Goal: Task Accomplishment & Management: Complete application form

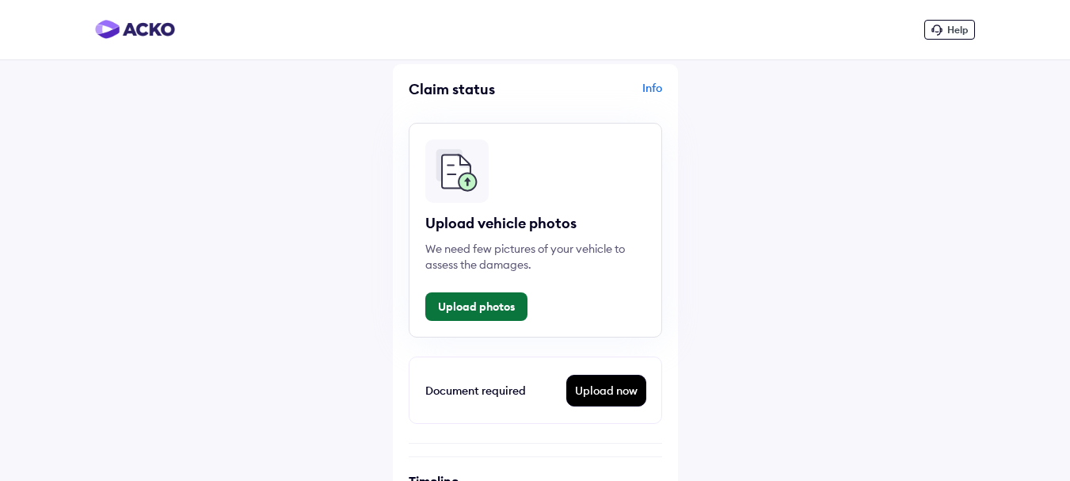
click at [515, 311] on button "Upload photos" at bounding box center [476, 306] width 102 height 29
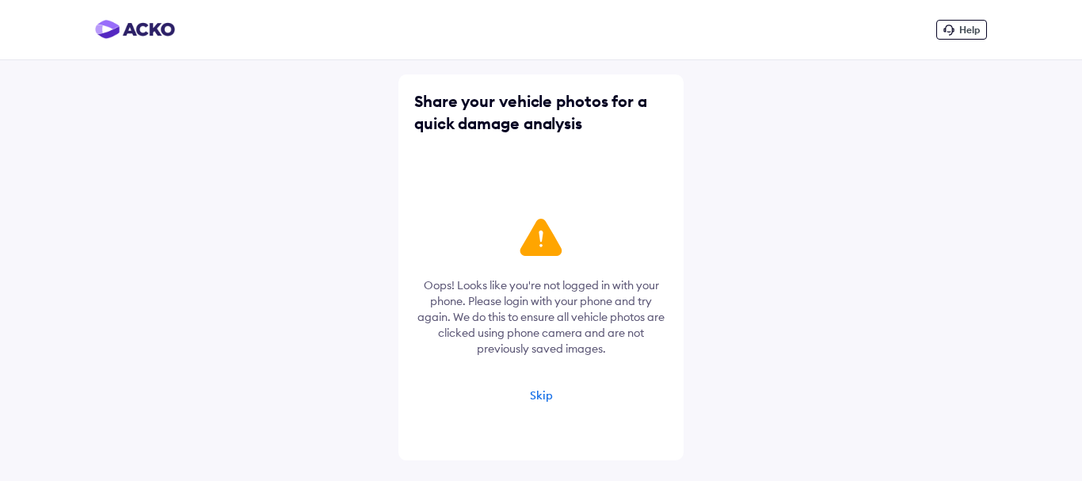
click at [546, 395] on div "Skip" at bounding box center [541, 395] width 23 height 14
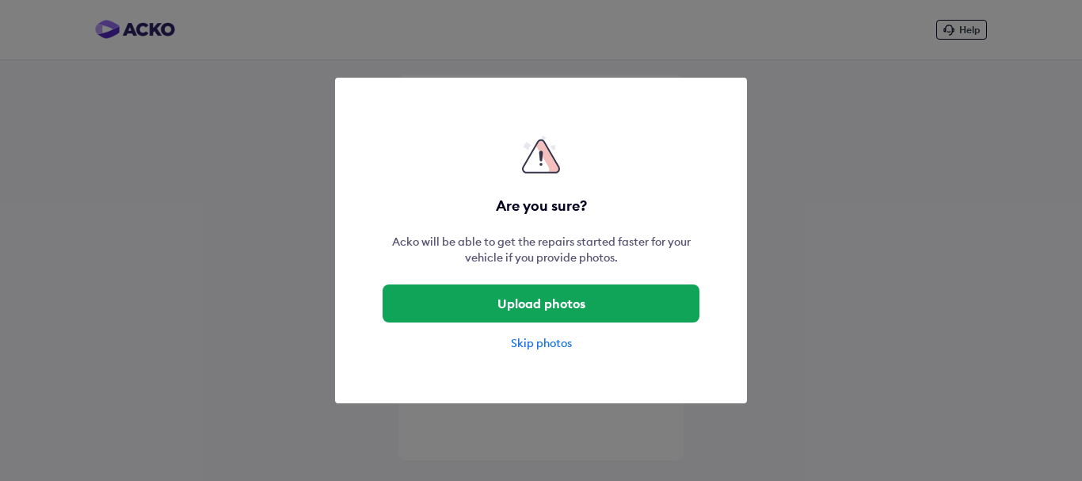
click at [546, 395] on div "Are you sure? Acko will be able to get the repairs started faster for your vehi…" at bounding box center [541, 240] width 1082 height 481
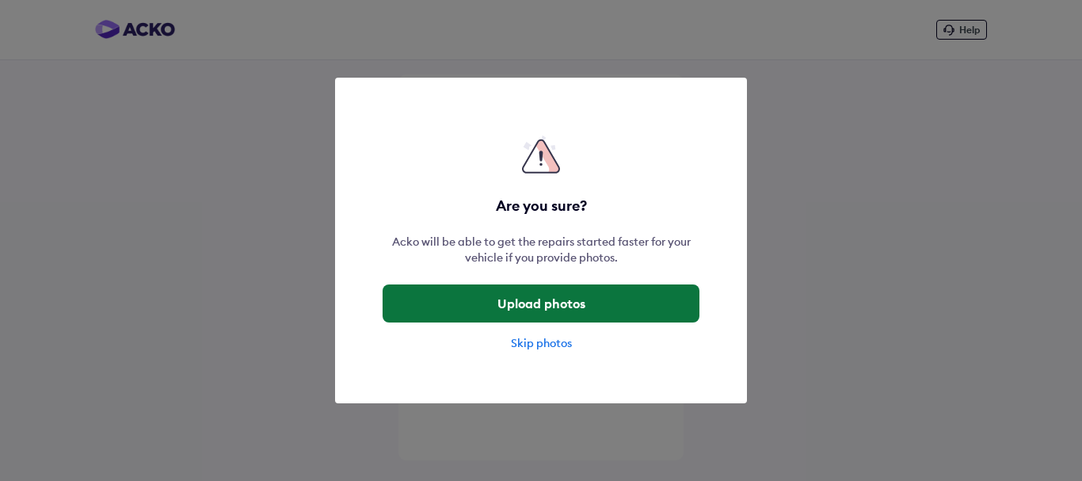
click at [589, 305] on button "Upload photos" at bounding box center [541, 303] width 317 height 38
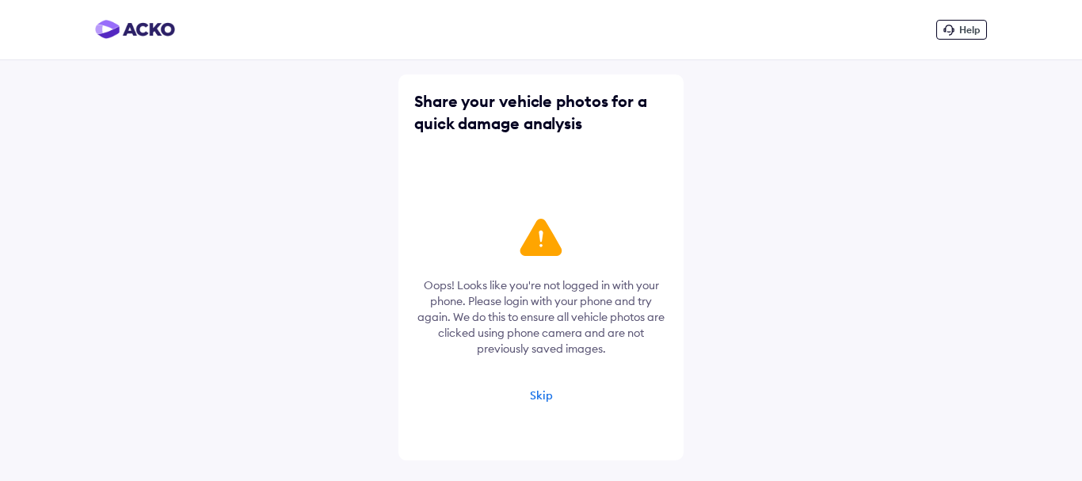
click at [551, 399] on div "Oops! Looks like you're not logged in with your phone. Please login with your p…" at bounding box center [541, 316] width 254 height 204
click at [551, 399] on div "Skip" at bounding box center [541, 395] width 23 height 14
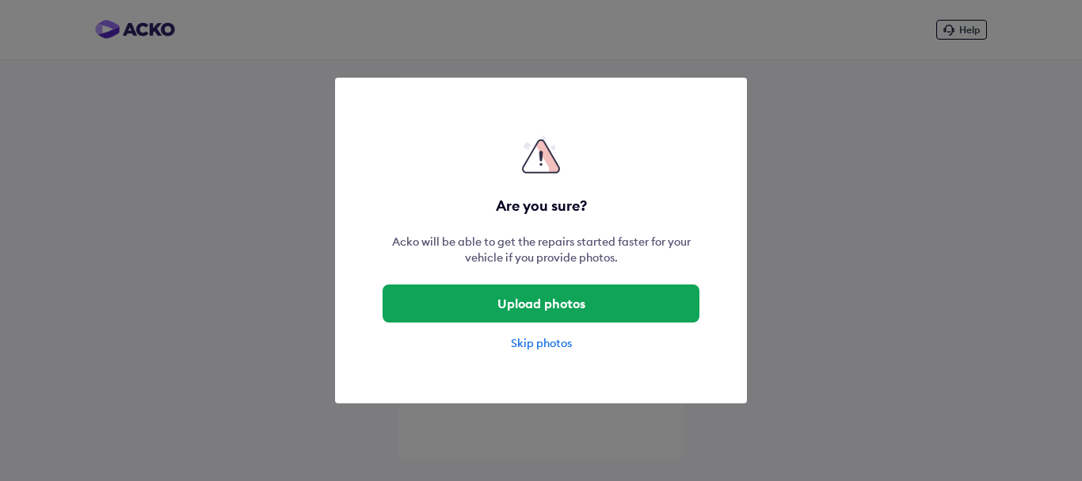
click at [553, 350] on div "Skip photos" at bounding box center [541, 343] width 317 height 16
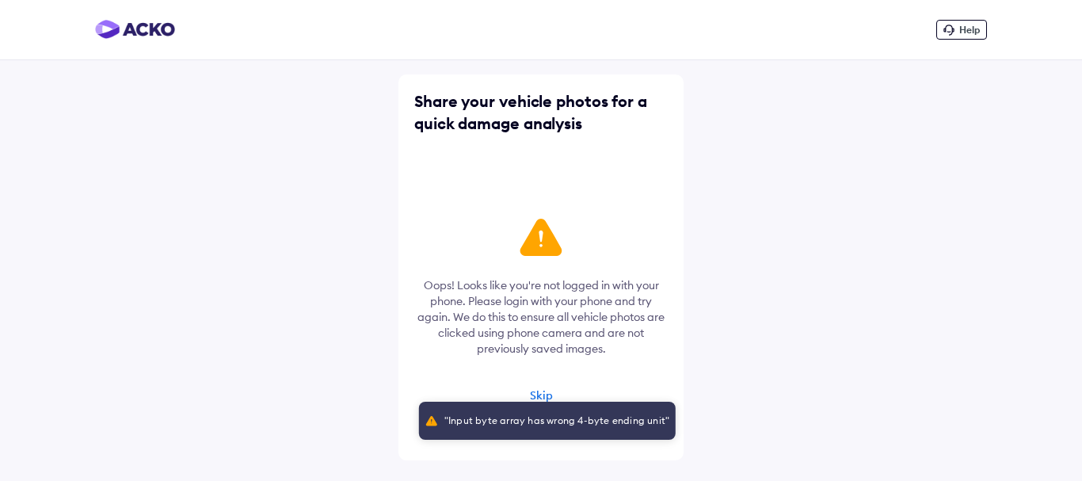
click at [547, 390] on div "Skip" at bounding box center [541, 395] width 23 height 14
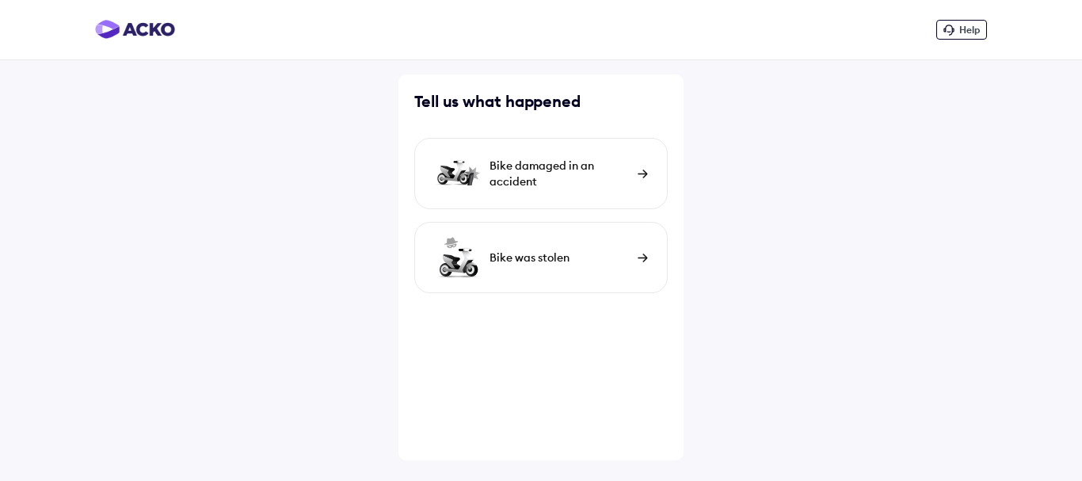
click at [629, 190] on div "Bike damaged in an accident" at bounding box center [541, 173] width 254 height 71
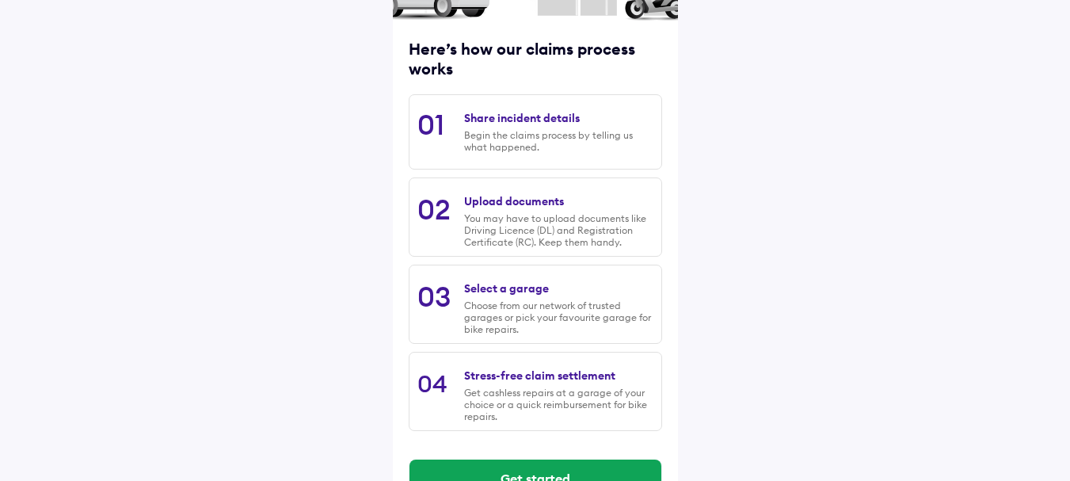
scroll to position [229, 0]
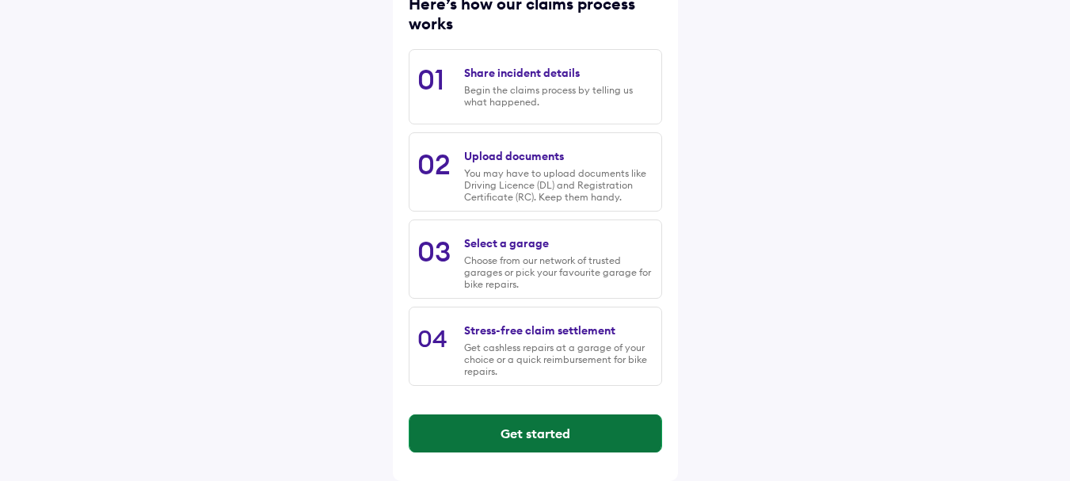
click at [624, 437] on button "Get started" at bounding box center [536, 433] width 252 height 38
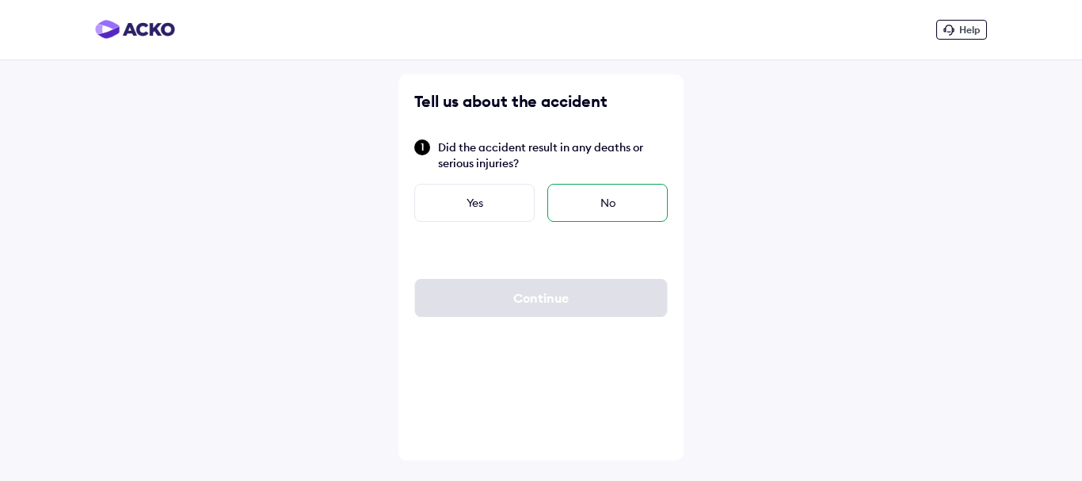
click at [607, 197] on div "No" at bounding box center [607, 203] width 120 height 38
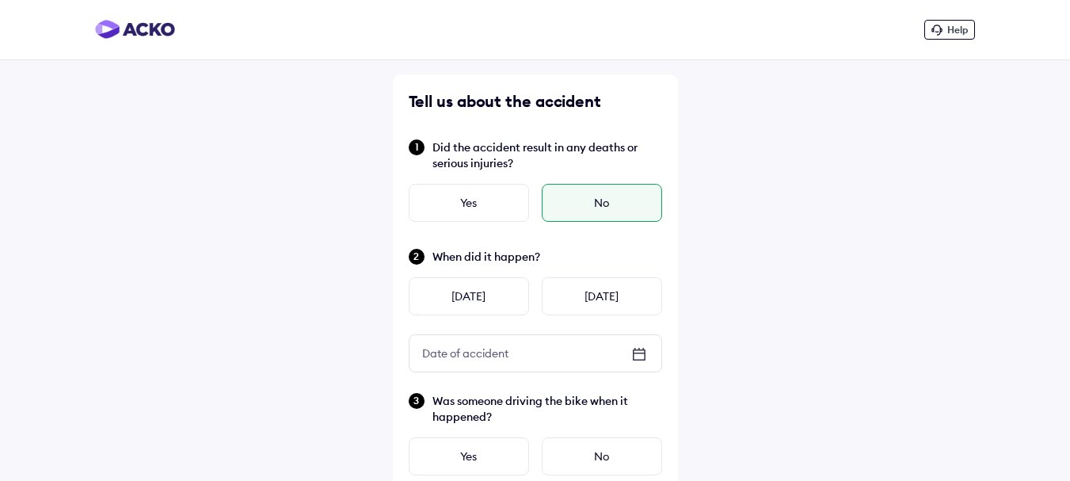
click at [972, 239] on div "Help Tell us about the accident Did the accident result in any deaths or seriou…" at bounding box center [535, 476] width 1070 height 953
